Goal: Check status: Check status

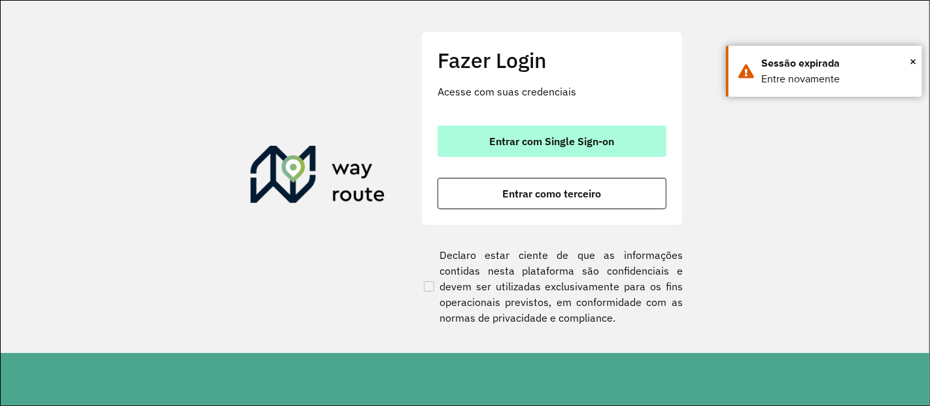
click at [526, 128] on button "Entrar com Single Sign-on" at bounding box center [551, 141] width 229 height 31
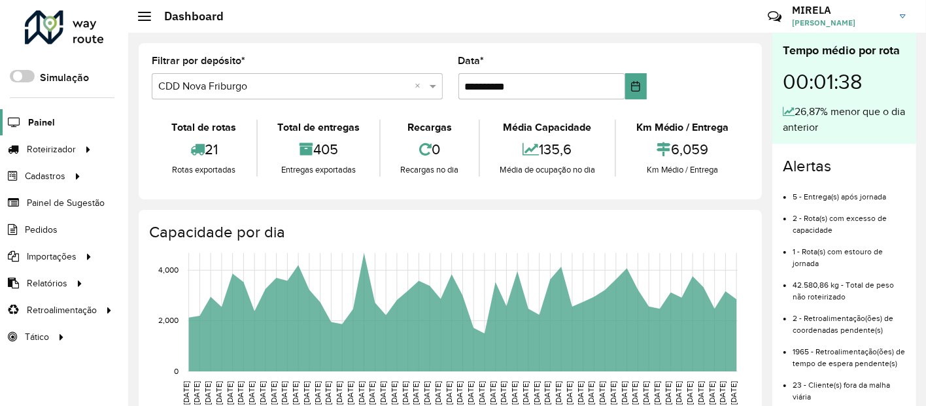
click at [46, 120] on span "Painel" at bounding box center [41, 123] width 27 height 14
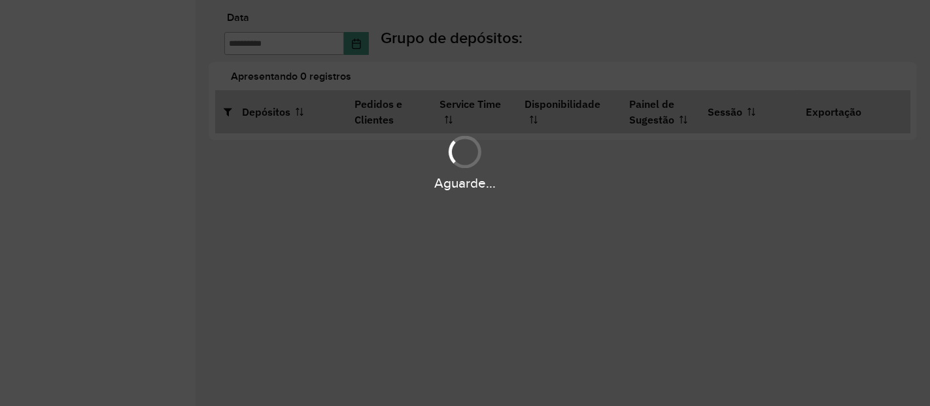
type input "**********"
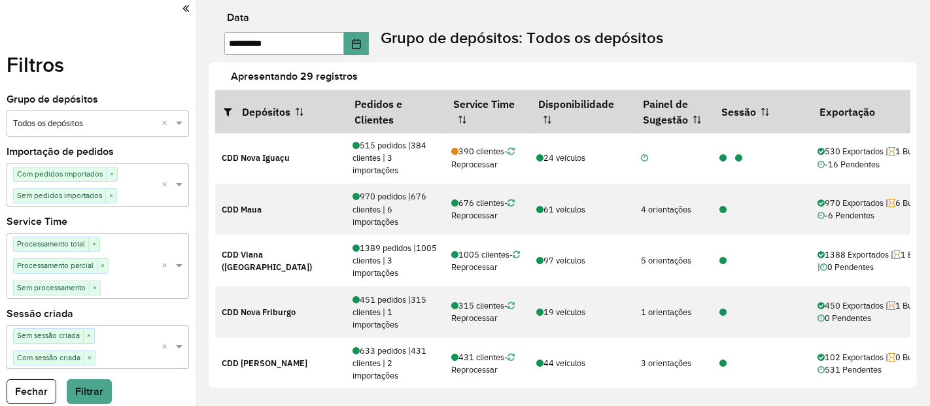
scroll to position [464, 0]
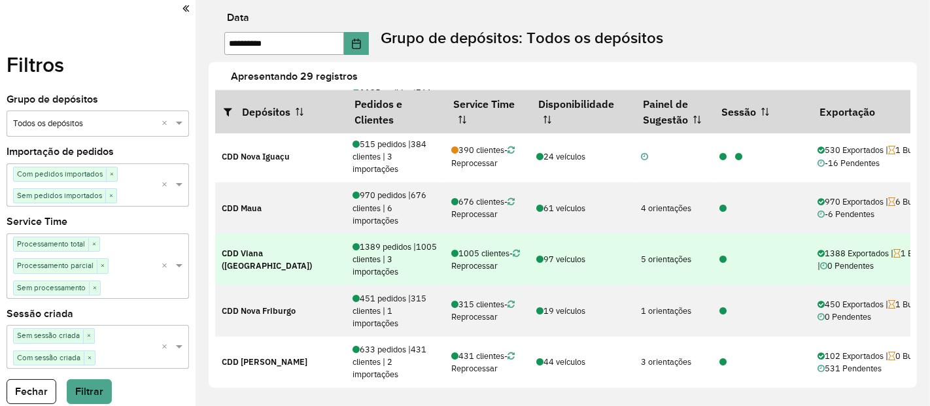
click at [725, 256] on icon at bounding box center [722, 260] width 7 height 8
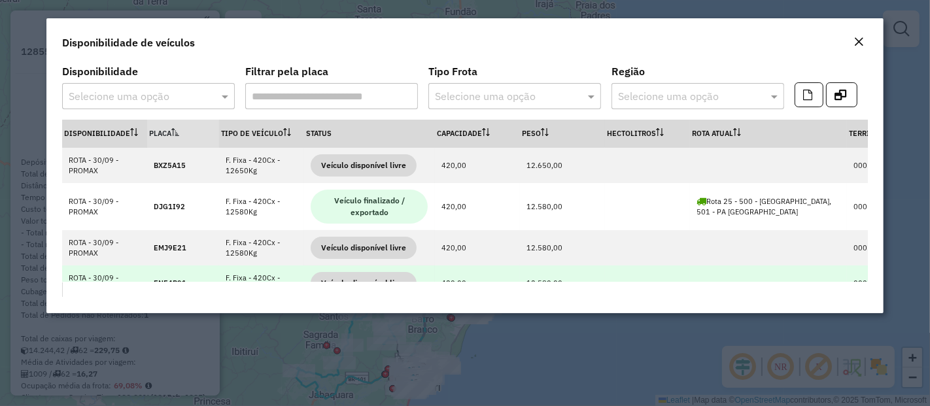
click at [383, 277] on span "Veículo disponível livre" at bounding box center [363, 283] width 106 height 22
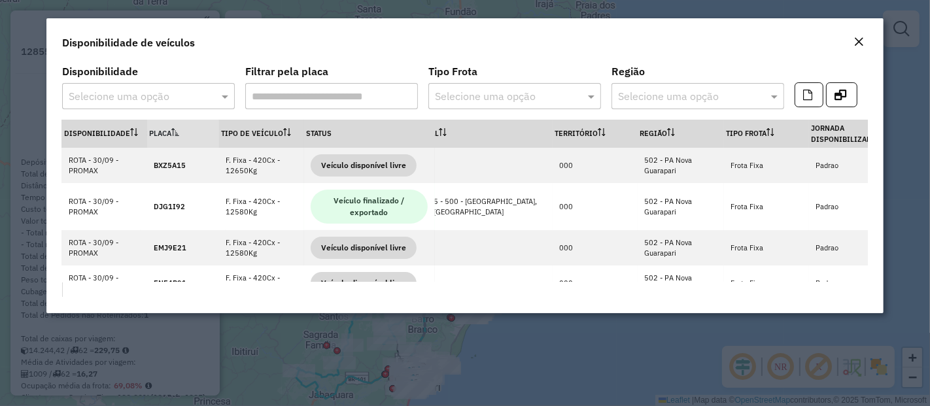
scroll to position [0, 577]
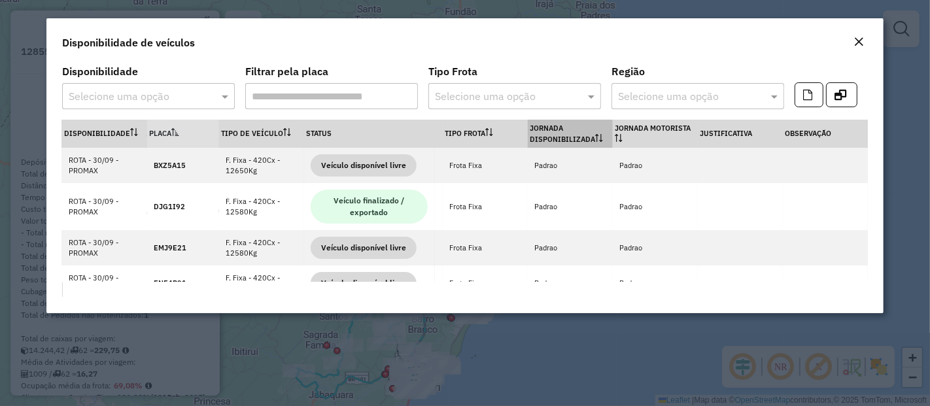
click at [566, 131] on th "Jornada Disponibilizada" at bounding box center [570, 134] width 85 height 28
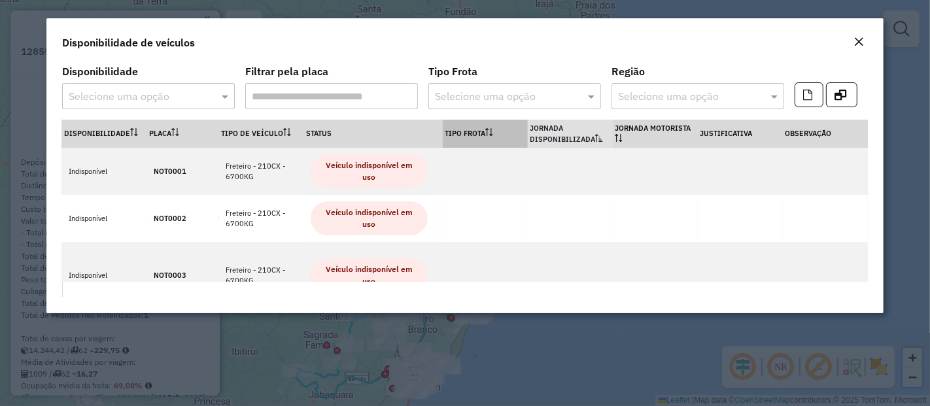
click at [487, 128] on icon at bounding box center [489, 132] width 8 height 8
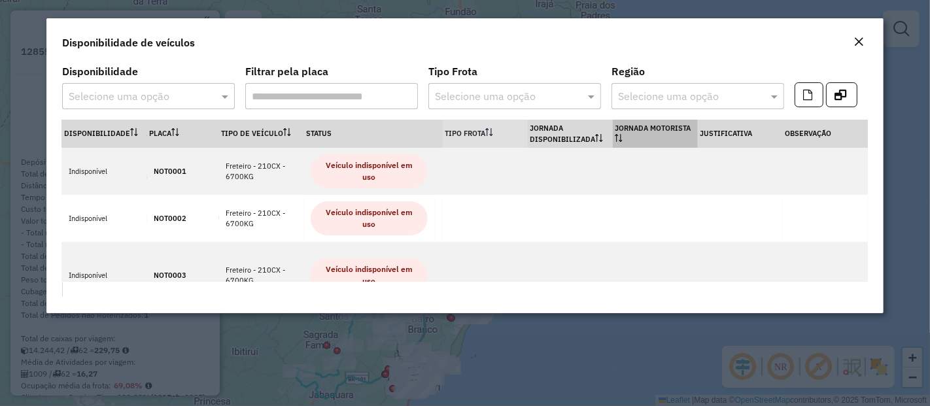
click at [675, 134] on th "Jornada Motorista" at bounding box center [654, 134] width 85 height 28
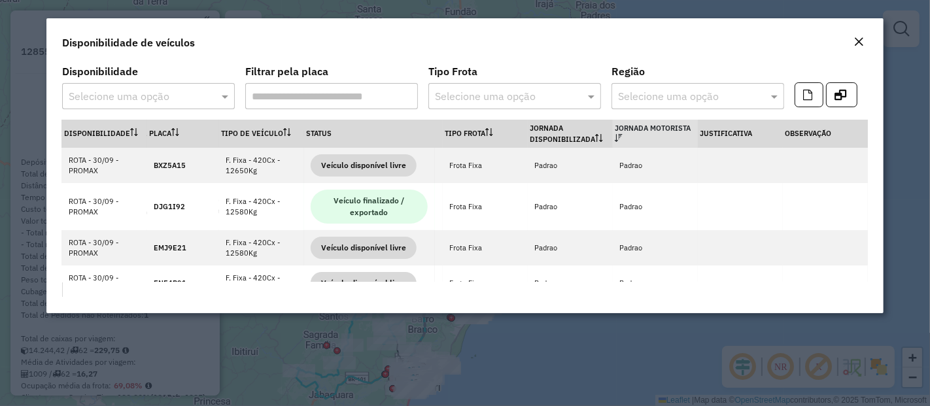
click at [675, 134] on th "Jornada Motorista" at bounding box center [654, 134] width 85 height 28
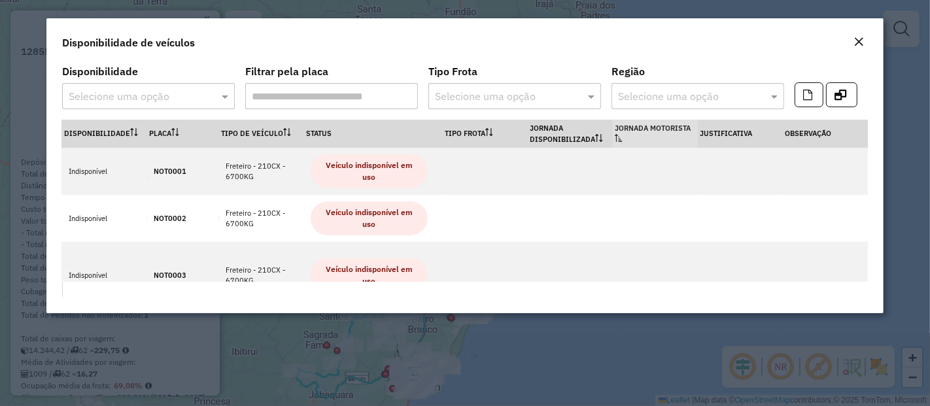
click at [675, 134] on th "Jornada Motorista" at bounding box center [654, 134] width 85 height 28
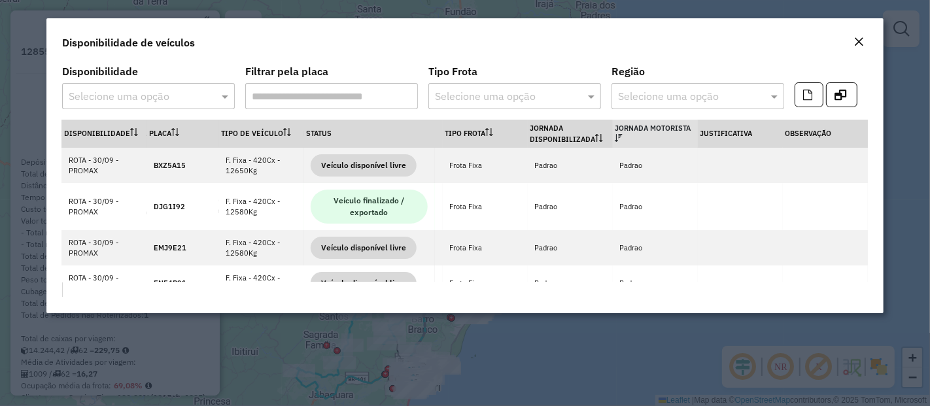
click at [675, 134] on th "Jornada Motorista" at bounding box center [654, 134] width 85 height 28
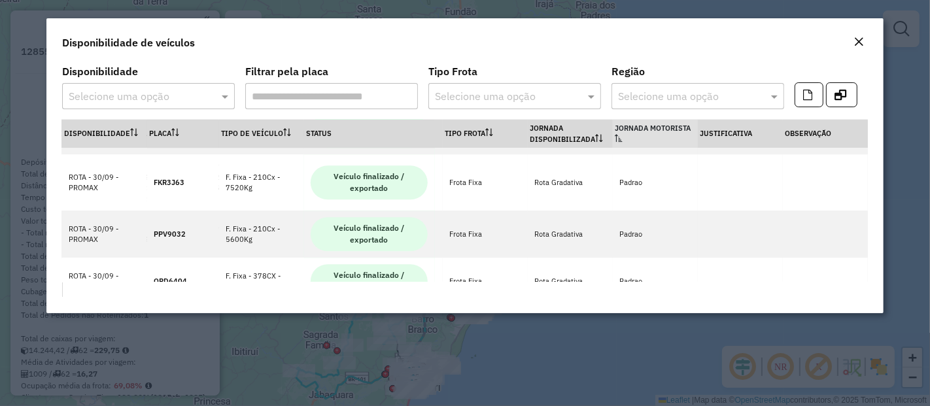
scroll to position [3177, 577]
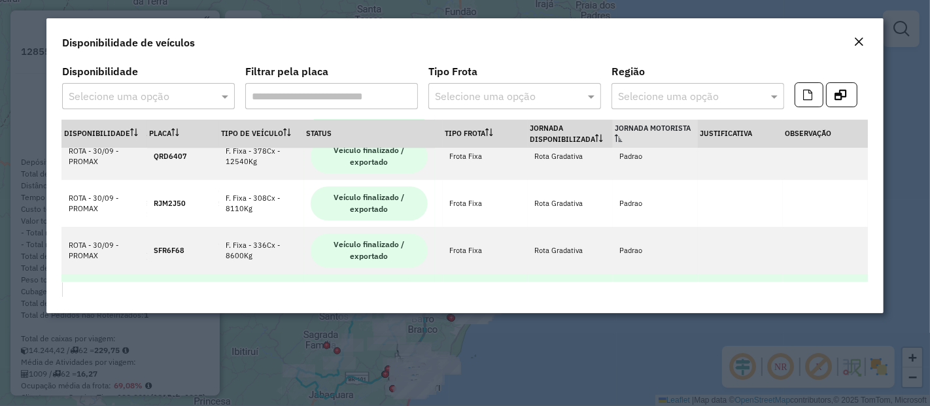
click at [168, 293] on strong "SGC1G53" at bounding box center [170, 297] width 33 height 9
copy strong "SGC1G53"
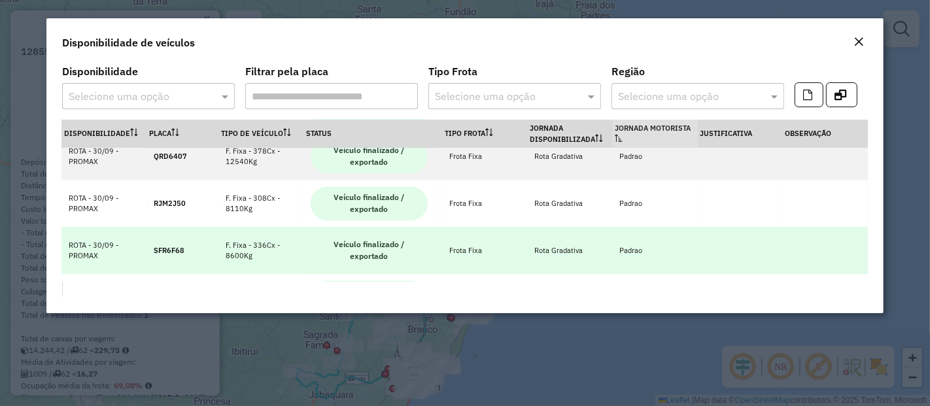
click at [176, 246] on strong "SFR6F68" at bounding box center [169, 250] width 31 height 9
copy strong "SFR6F68"
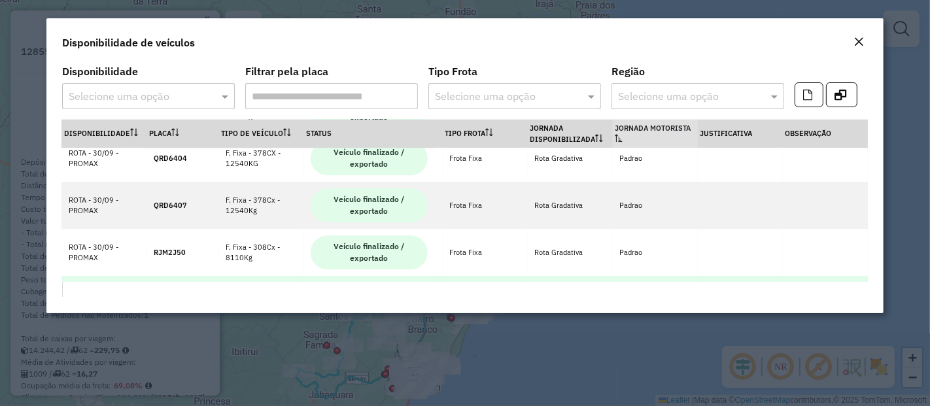
scroll to position [3127, 577]
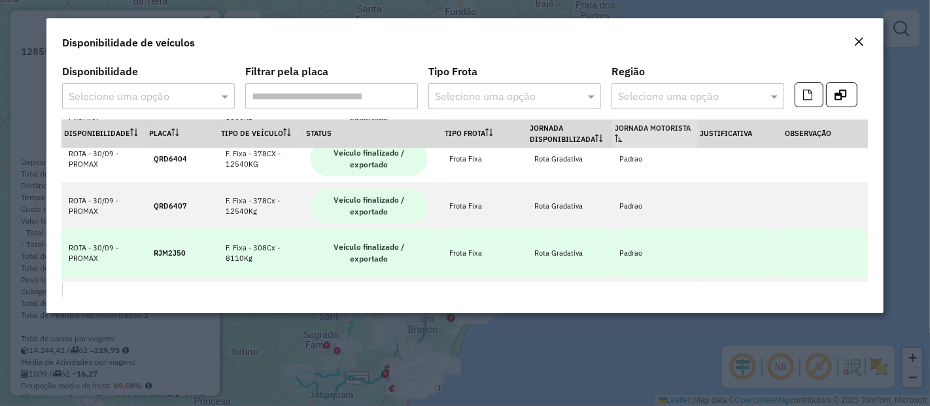
click at [168, 229] on td "RJM2J50" at bounding box center [183, 252] width 72 height 47
copy strong "RJM2J50"
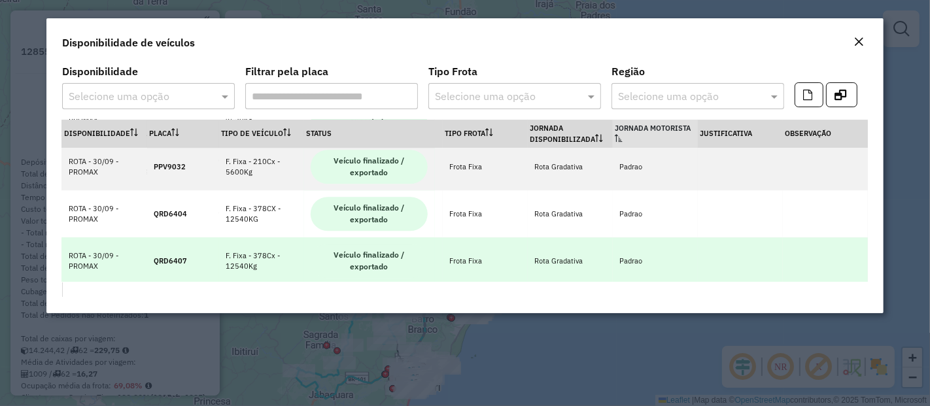
scroll to position [3064, 577]
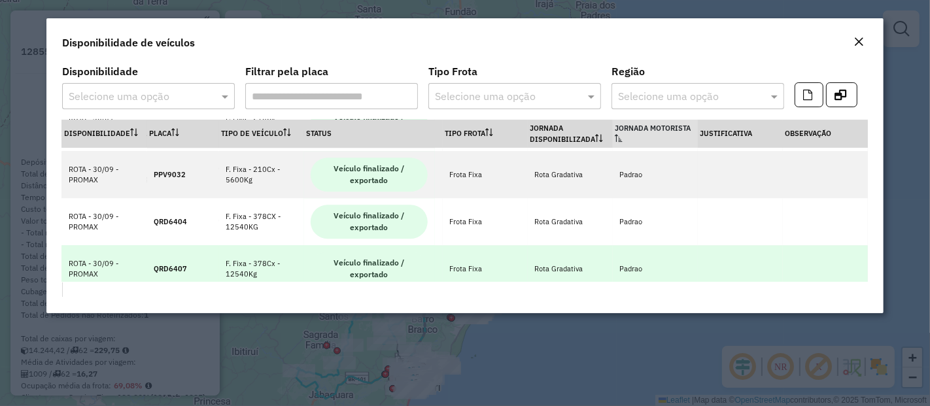
click at [167, 245] on td "QRD6407" at bounding box center [183, 268] width 72 height 47
copy strong "QRD6407"
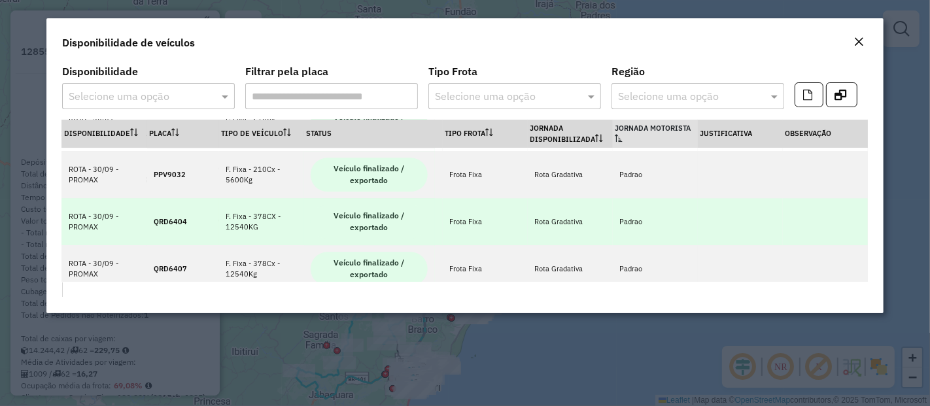
click at [176, 217] on strong "QRD6404" at bounding box center [170, 221] width 33 height 9
copy strong "QRD6404"
click at [176, 217] on strong "QRD6404" at bounding box center [170, 221] width 33 height 9
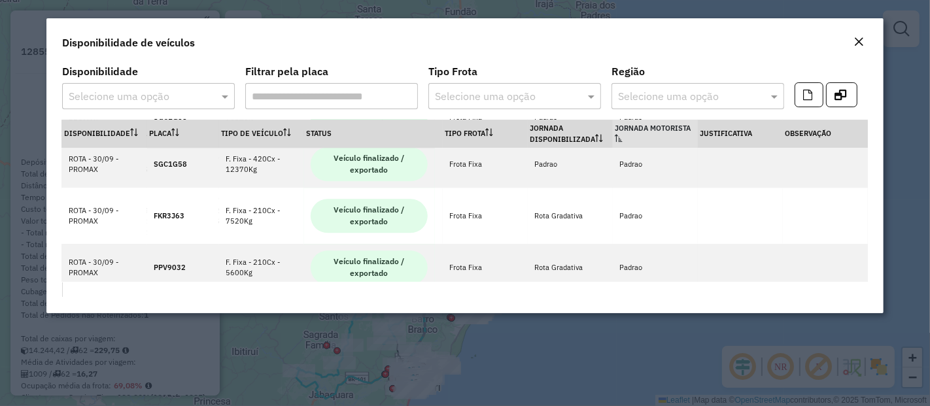
scroll to position [2971, 577]
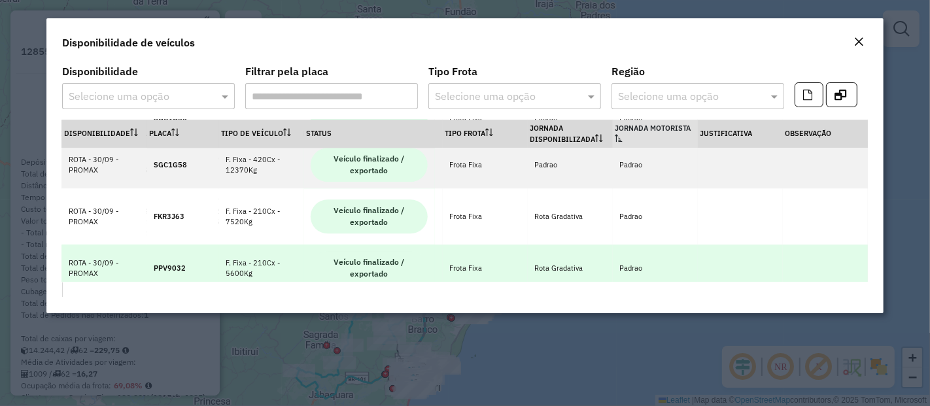
click at [169, 263] on strong "PPV9032" at bounding box center [170, 267] width 32 height 9
copy strong "PPV9032"
click at [169, 263] on strong "PPV9032" at bounding box center [170, 267] width 32 height 9
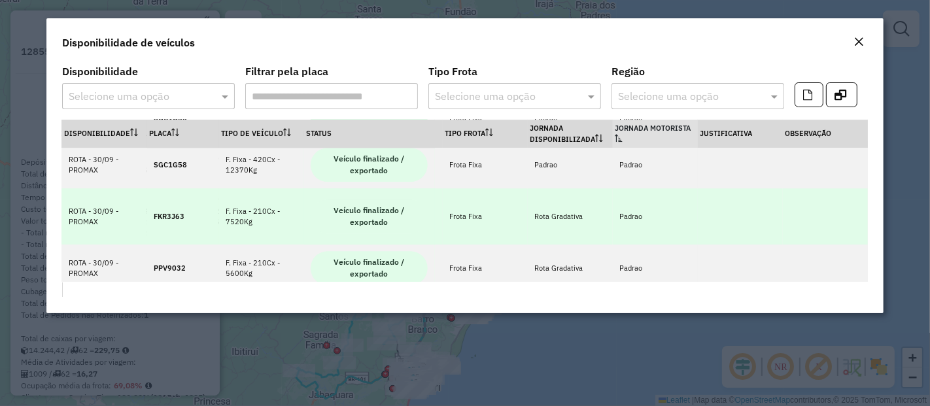
click at [171, 212] on strong "FKR3J63" at bounding box center [169, 216] width 31 height 9
copy strong "FKR3J63"
click at [171, 212] on strong "FKR3J63" at bounding box center [169, 216] width 31 height 9
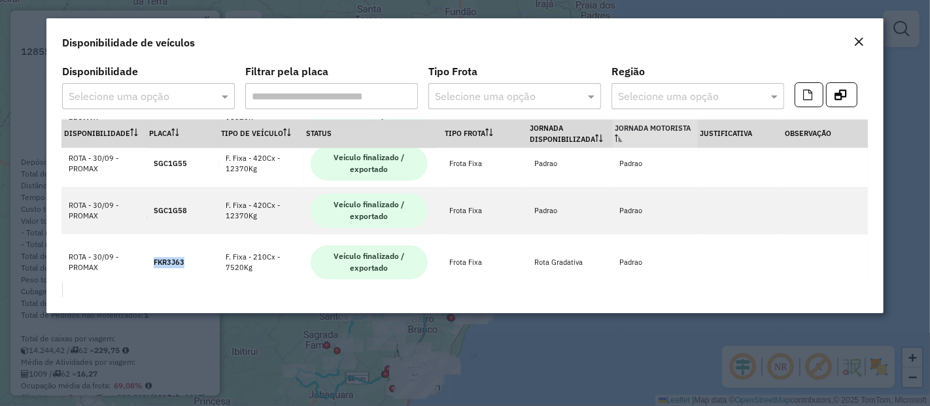
scroll to position [2924, 577]
